Goal: Task Accomplishment & Management: Complete application form

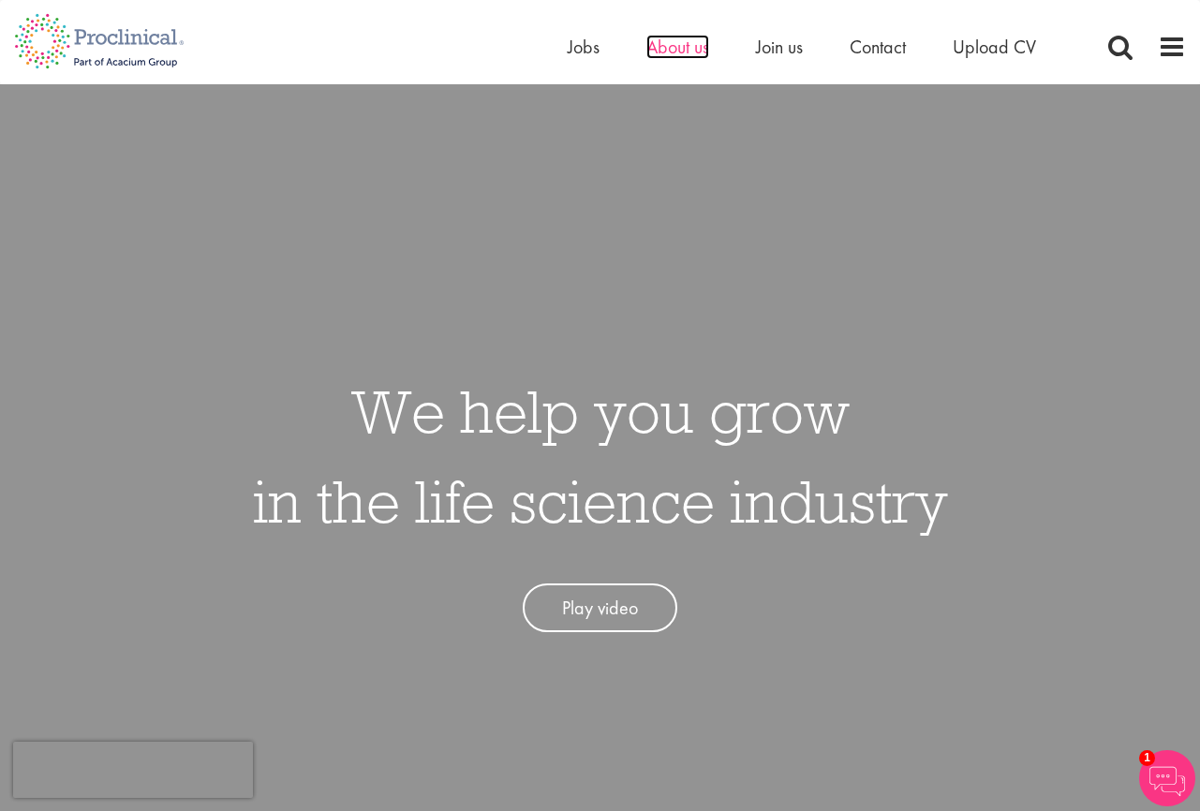
click at [667, 43] on span "About us" at bounding box center [677, 47] width 63 height 24
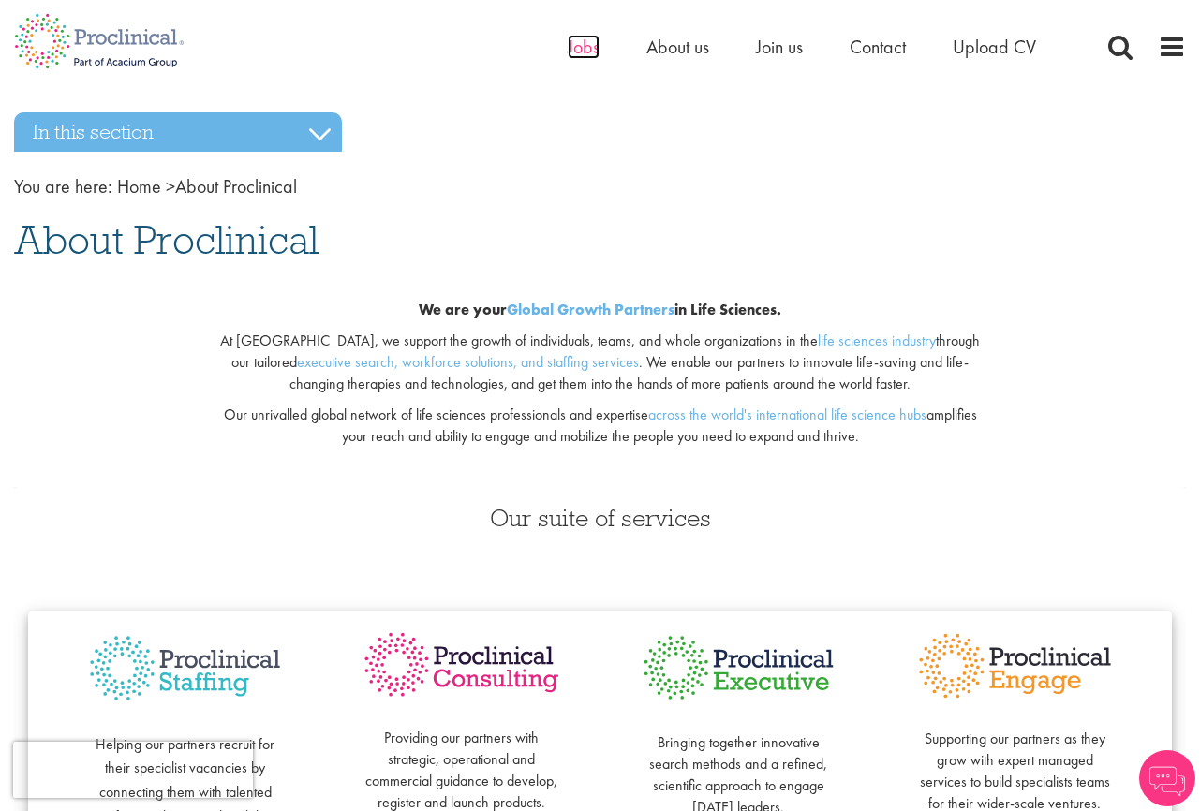
click at [594, 49] on span "Jobs" at bounding box center [584, 47] width 32 height 24
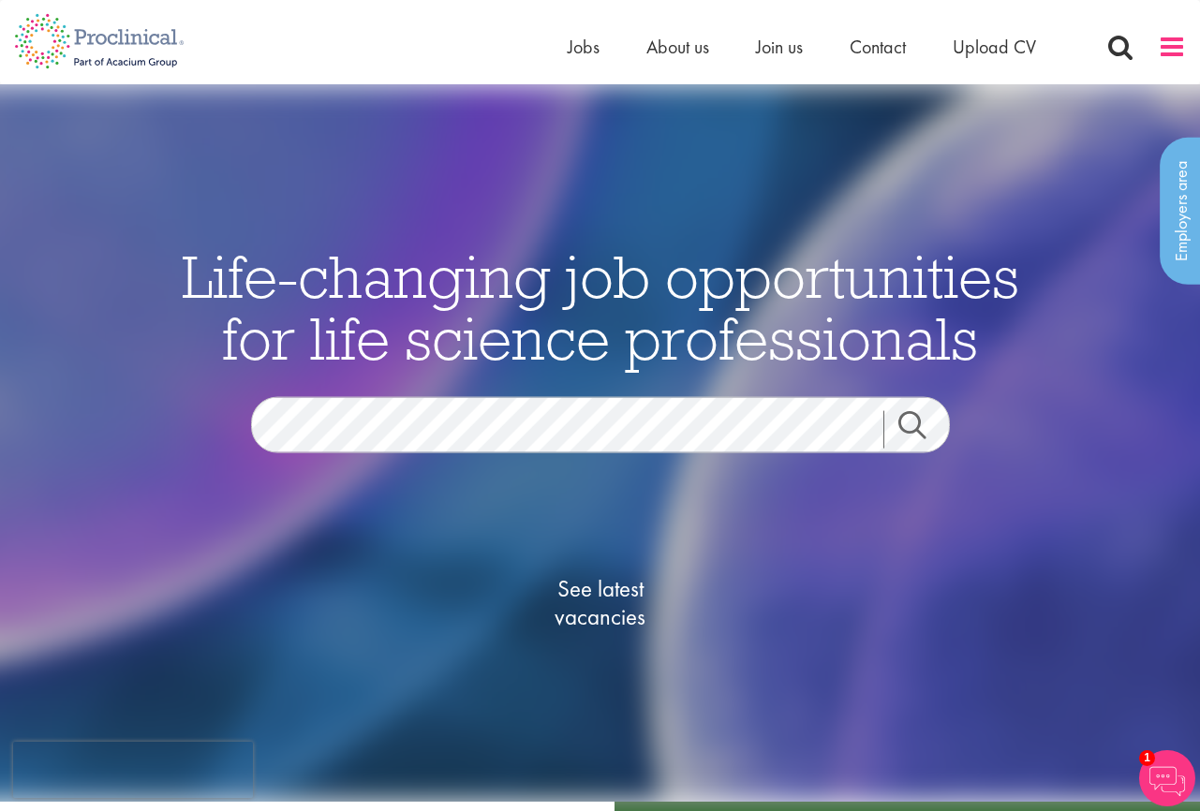
click at [1179, 47] on span at bounding box center [1172, 47] width 28 height 28
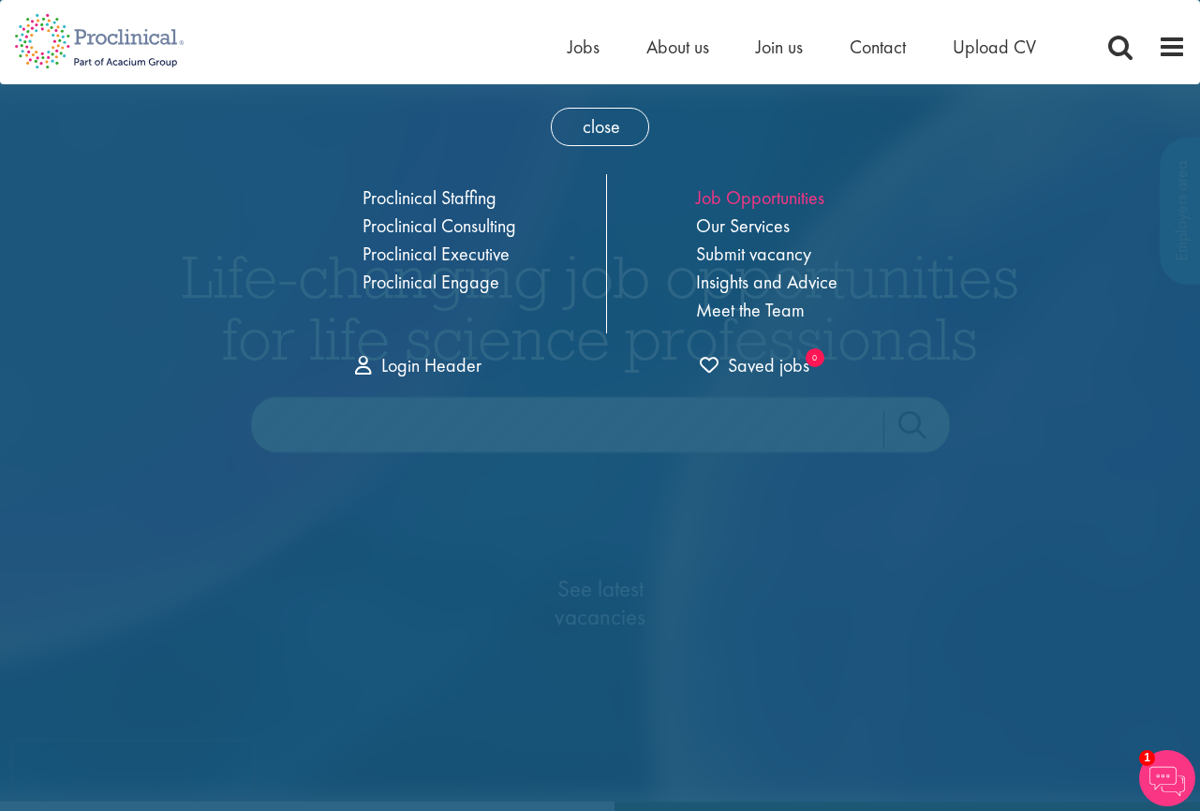
click at [800, 196] on link "Job Opportunities" at bounding box center [760, 197] width 128 height 24
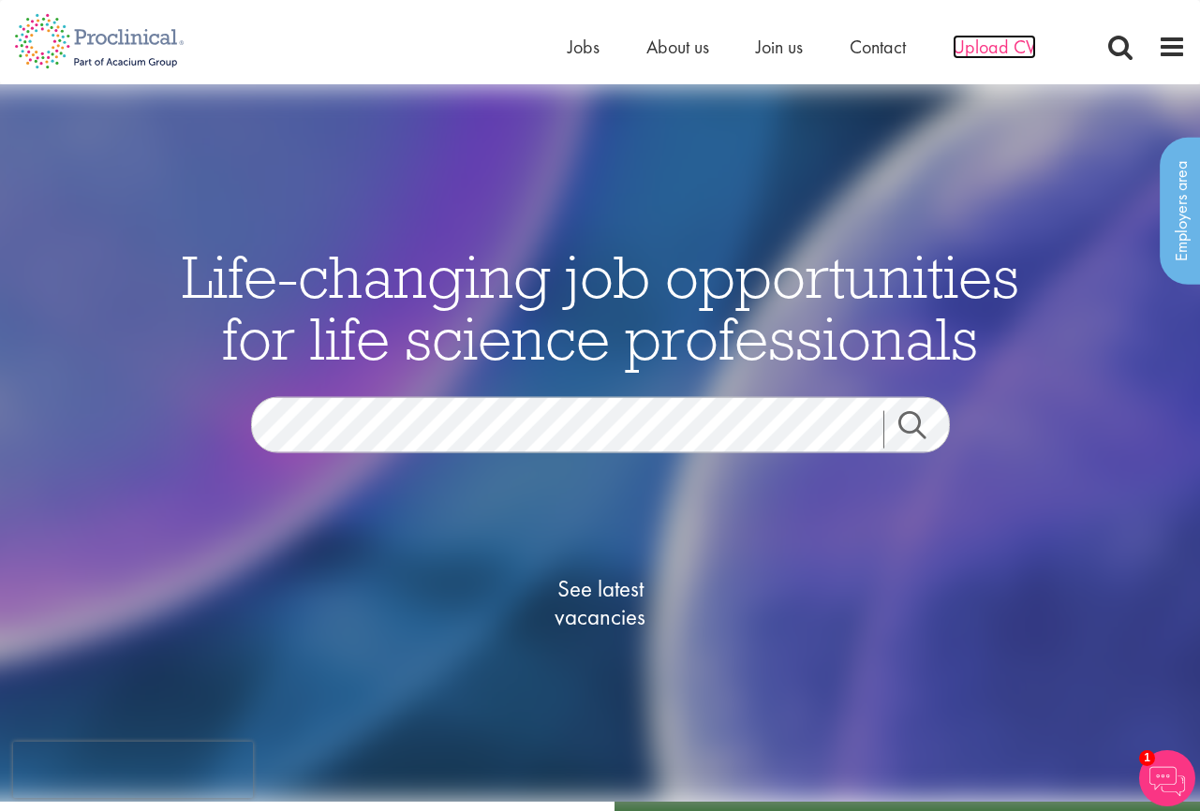
click at [963, 54] on span "Upload CV" at bounding box center [994, 47] width 83 height 24
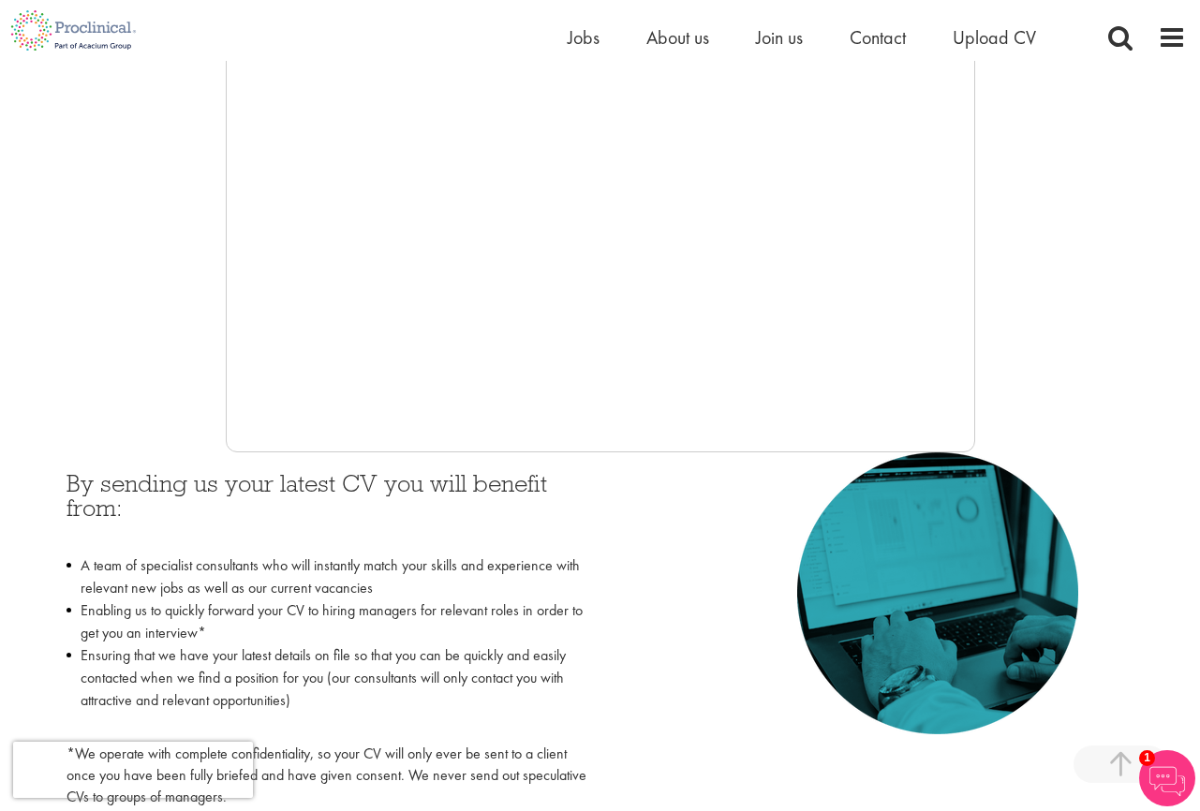
scroll to position [381, 0]
